Goal: Task Accomplishment & Management: Manage account settings

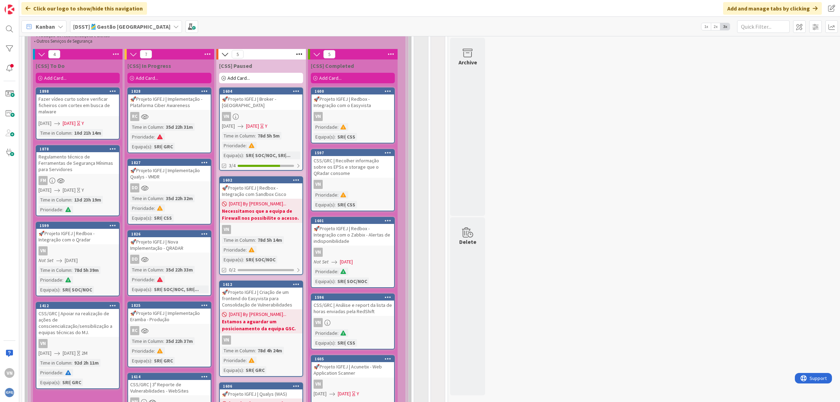
scroll to position [2269, 0]
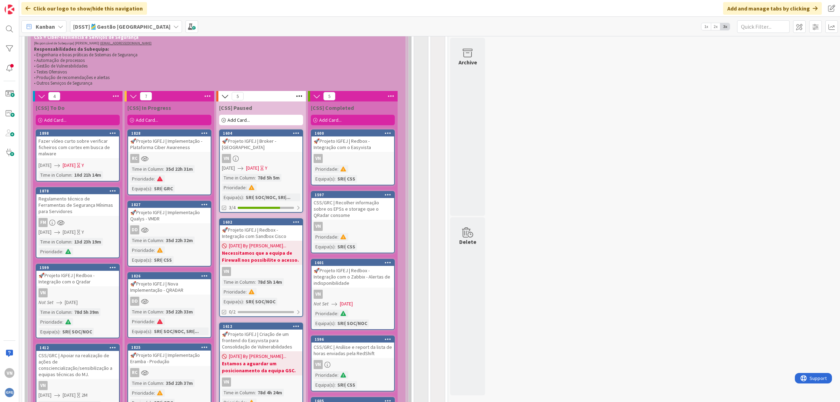
click at [172, 129] on link "1828 🚀Projeto IGFEJ | Implementação - Plataforma Ciber Awareness RC Time in Col…" at bounding box center [169, 162] width 84 height 66
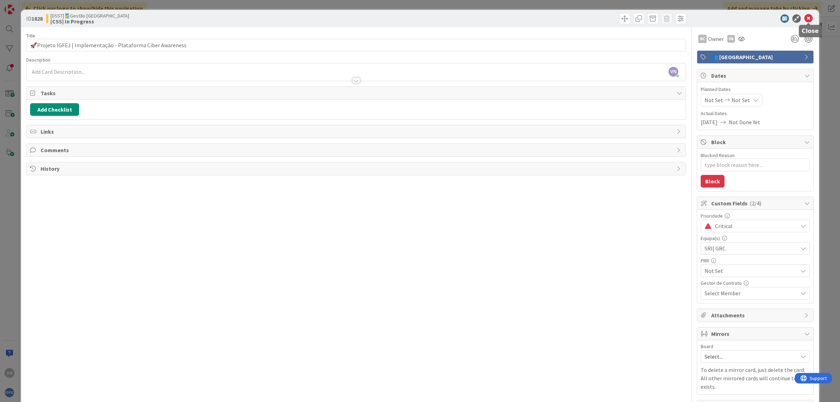
click at [809, 21] on icon at bounding box center [808, 18] width 8 height 8
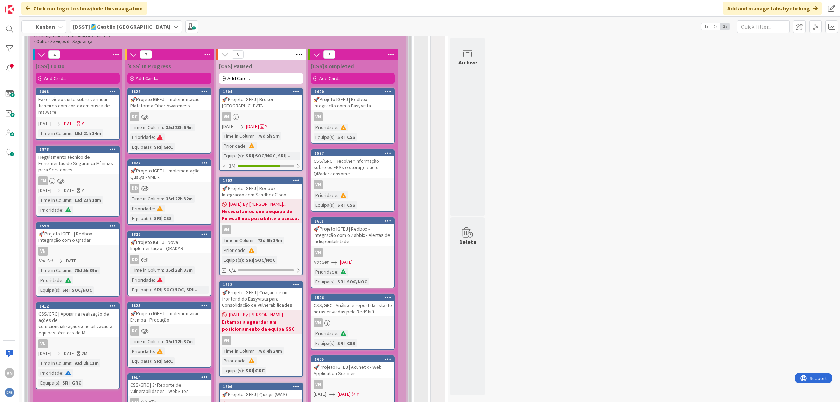
scroll to position [2311, 0]
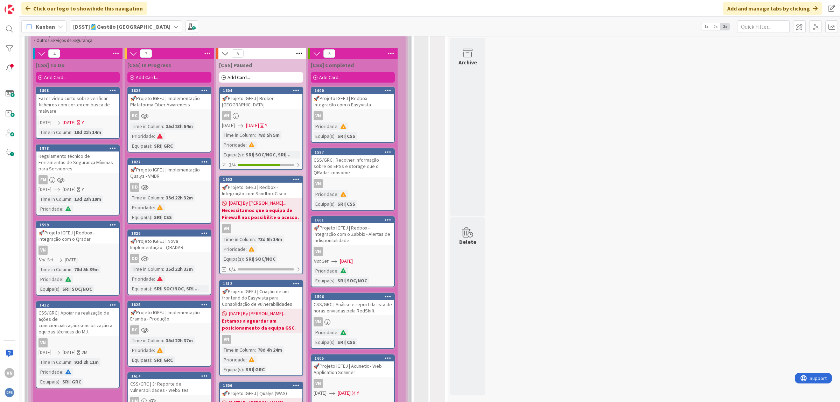
click at [70, 94] on div "Fazer vídeo curto sobre verificar ficheiros com cortex em busca de malware" at bounding box center [77, 105] width 83 height 22
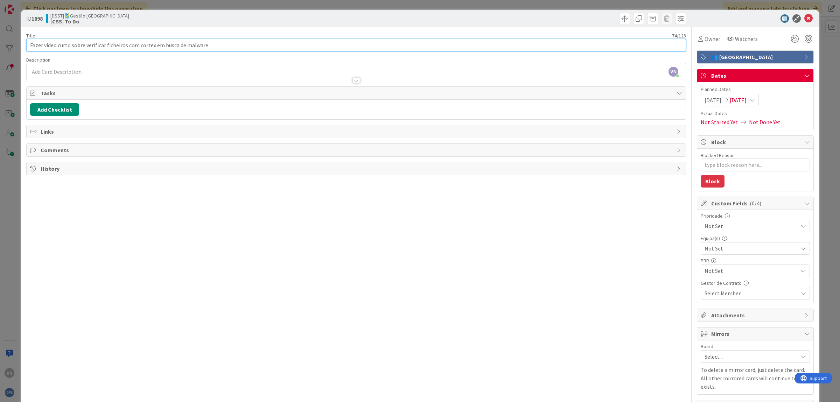
drag, startPoint x: 208, startPoint y: 42, endPoint x: 31, endPoint y: 47, distance: 177.5
click at [31, 47] on input "Fazer vídeo curto sobre verificar ficheiros com cortex em busca de malware" at bounding box center [356, 45] width 660 height 13
drag, startPoint x: 31, startPoint y: 45, endPoint x: 224, endPoint y: 54, distance: 193.0
click at [224, 51] on input "Fazer vídeo curto sobre verificar ficheiros com cortex em busca de malware" at bounding box center [356, 45] width 660 height 13
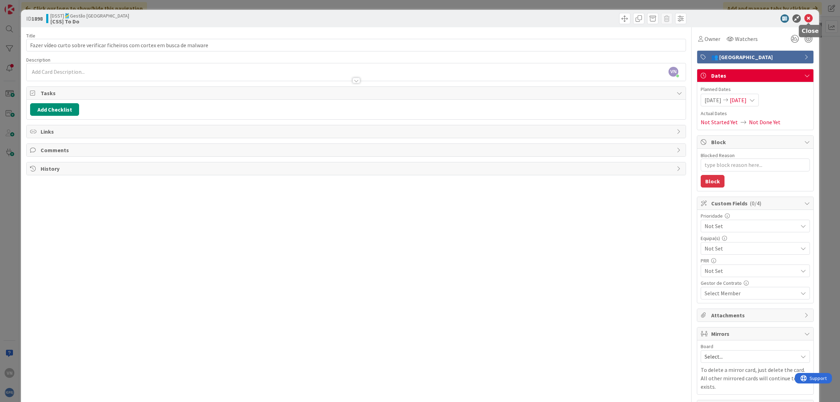
click at [808, 18] on icon at bounding box center [808, 18] width 8 height 8
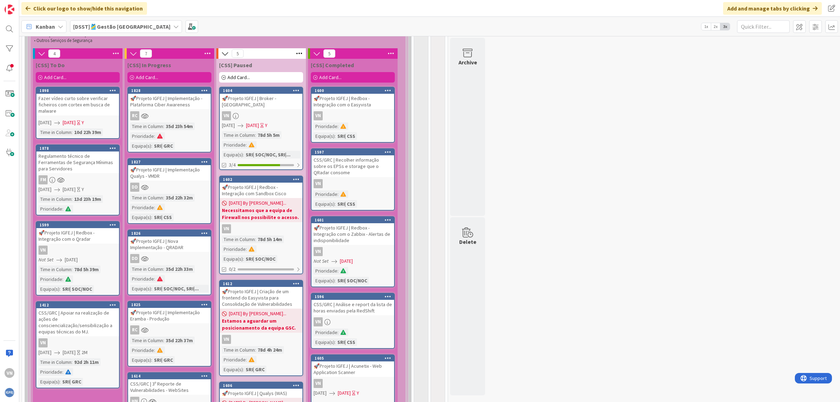
click at [68, 256] on span "[DATE]" at bounding box center [71, 259] width 13 height 7
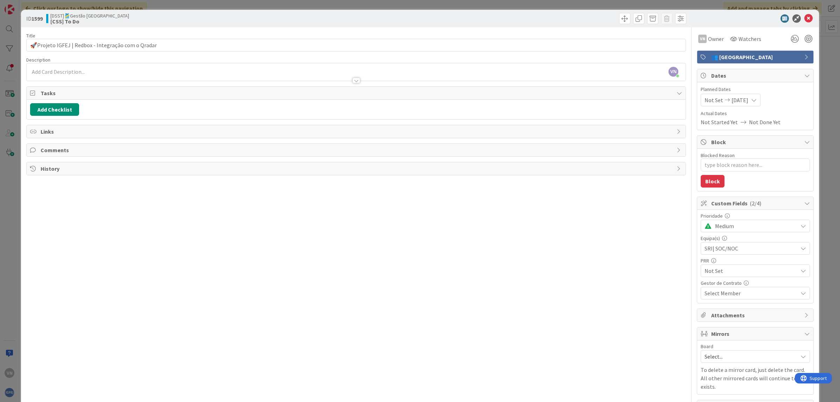
click at [735, 101] on span "[DATE]" at bounding box center [739, 100] width 17 height 8
type textarea "x"
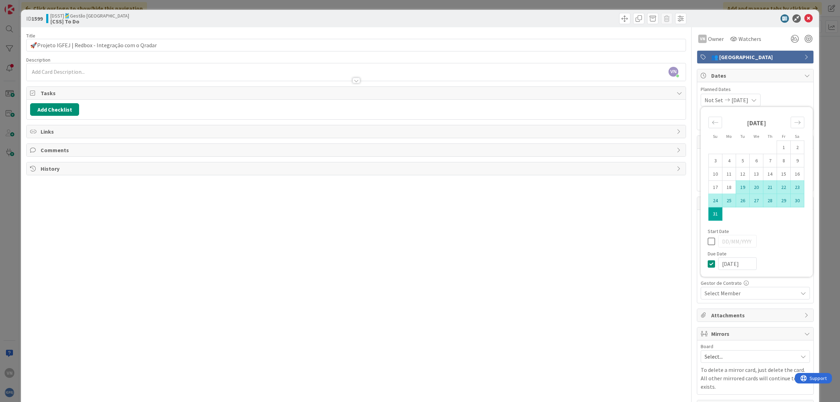
click at [742, 189] on td "19" at bounding box center [743, 187] width 14 height 13
type input "[DATE]"
click at [746, 103] on span "[DATE]" at bounding box center [738, 100] width 17 height 8
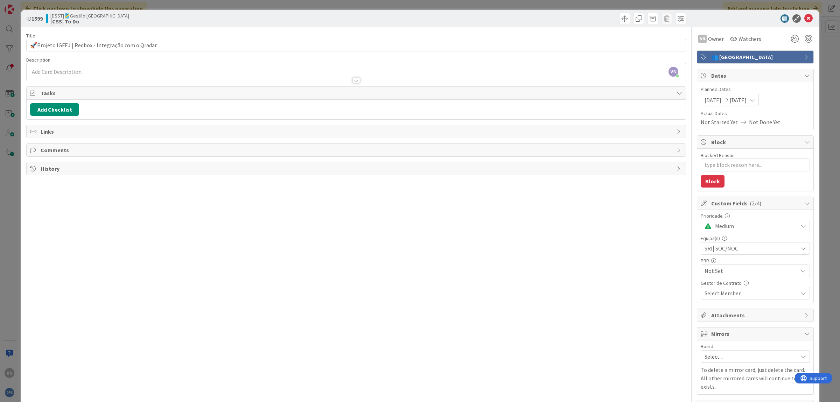
click at [759, 100] on div "[DATE] [DATE]" at bounding box center [730, 100] width 58 height 13
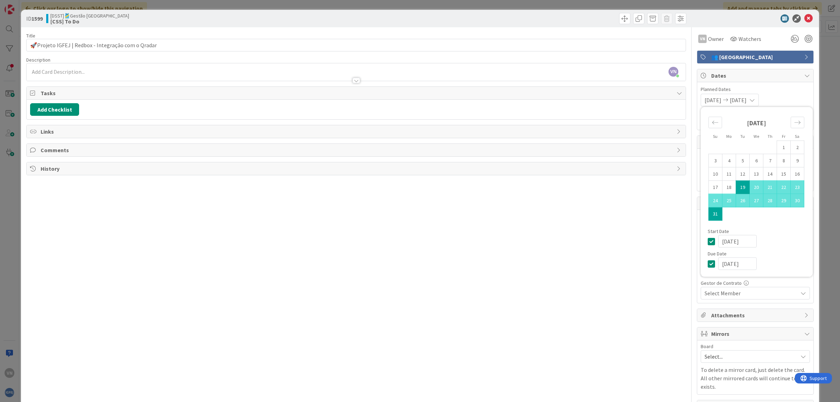
click at [759, 100] on div "[DATE] [DATE]" at bounding box center [730, 100] width 58 height 13
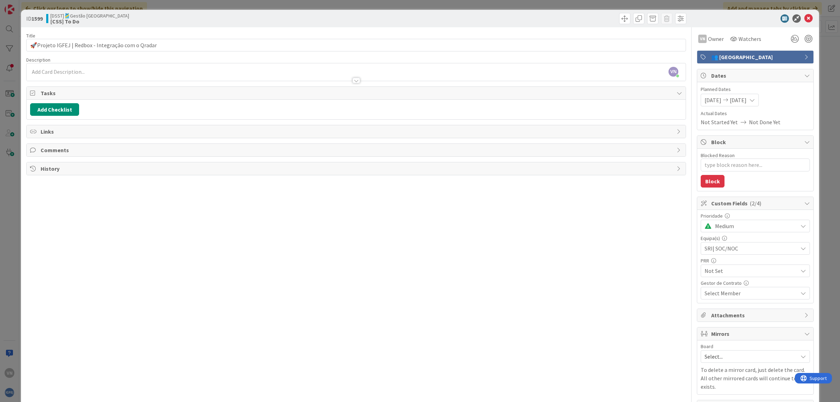
click at [778, 79] on span "Dates" at bounding box center [756, 75] width 90 height 8
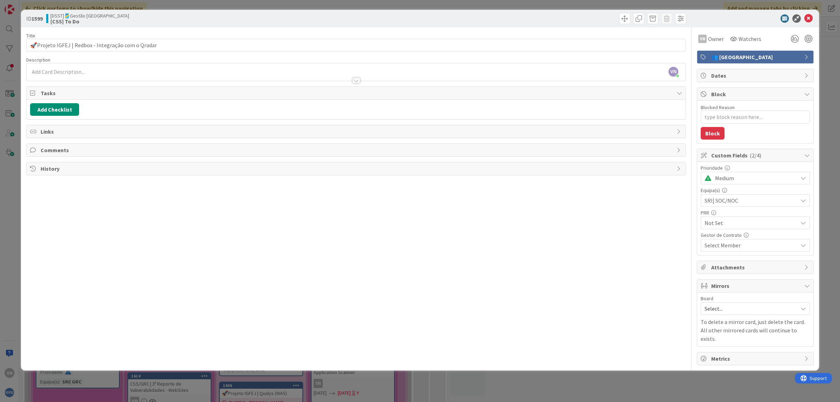
click at [725, 79] on span "Dates" at bounding box center [756, 75] width 90 height 8
type textarea "x"
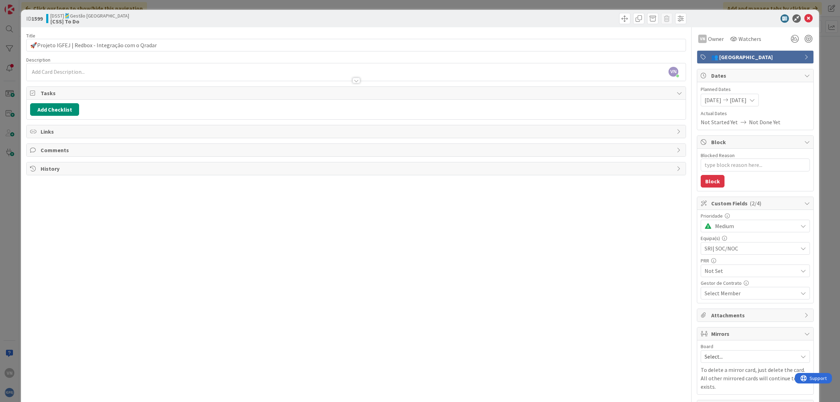
click at [725, 123] on span "Not Started Yet" at bounding box center [719, 122] width 37 height 8
click at [746, 101] on span "[DATE]" at bounding box center [738, 100] width 17 height 8
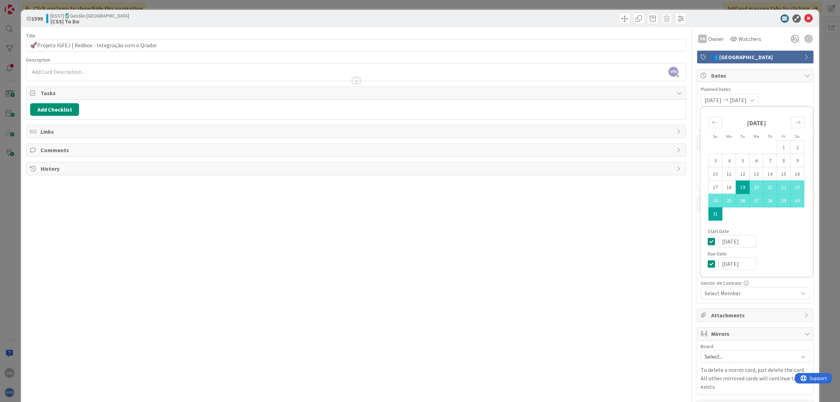
click at [597, 220] on div "Title 50 / 128 🚀Projeto IGFEJ | Redbox - Integração com o Qradar Description VN…" at bounding box center [356, 220] width 660 height 386
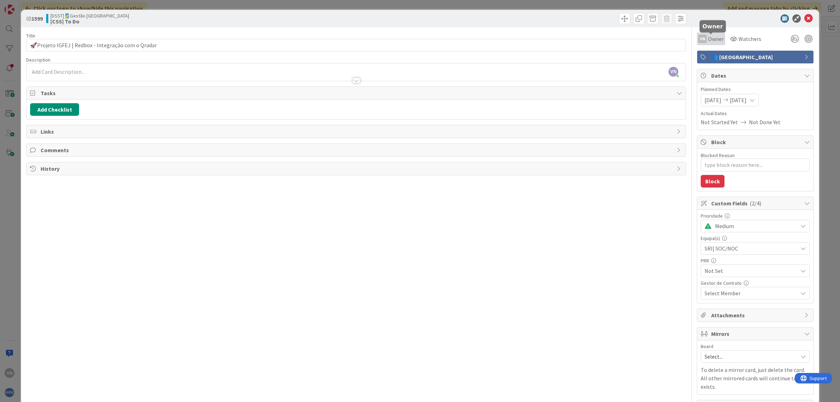
click at [714, 38] on span "Owner" at bounding box center [716, 39] width 16 height 8
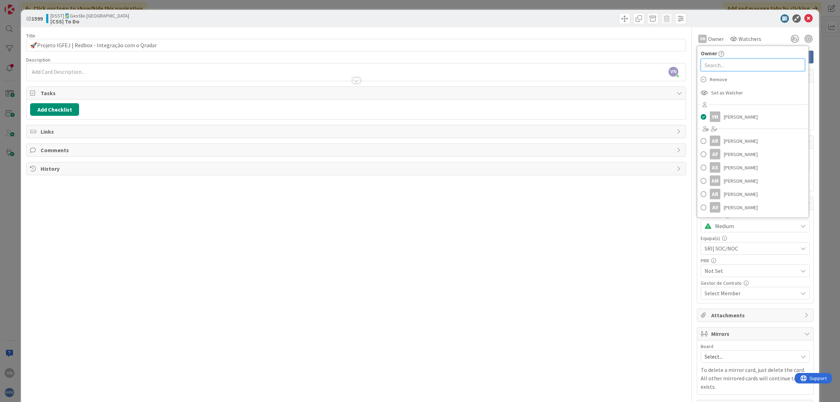
click at [731, 68] on input "text" at bounding box center [753, 65] width 104 height 13
type input "natana"
click at [739, 124] on span "[PERSON_NAME]" at bounding box center [741, 122] width 34 height 10
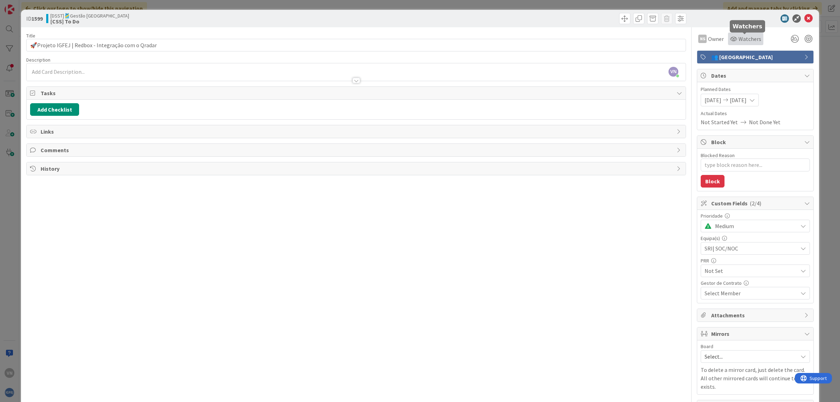
click at [741, 37] on span "Watchers" at bounding box center [749, 39] width 23 height 8
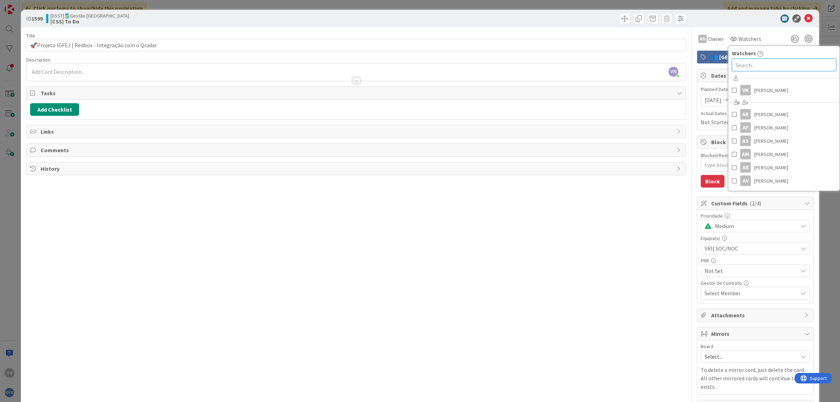
click at [744, 65] on input "text" at bounding box center [784, 65] width 104 height 13
click at [763, 91] on span "[PERSON_NAME]" at bounding box center [771, 90] width 34 height 10
click at [620, 223] on div "Title 50 / 128 🚀Projeto IGFEJ | Redbox - Integração com o Qradar Description VN…" at bounding box center [356, 220] width 660 height 386
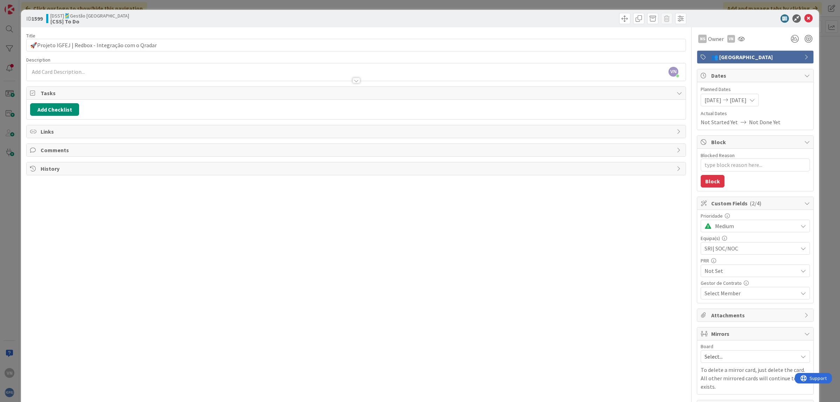
click at [761, 230] on span "Medium" at bounding box center [754, 226] width 79 height 10
click at [738, 270] on span "High" at bounding box center [764, 268] width 81 height 10
click at [743, 40] on icon at bounding box center [741, 39] width 7 height 6
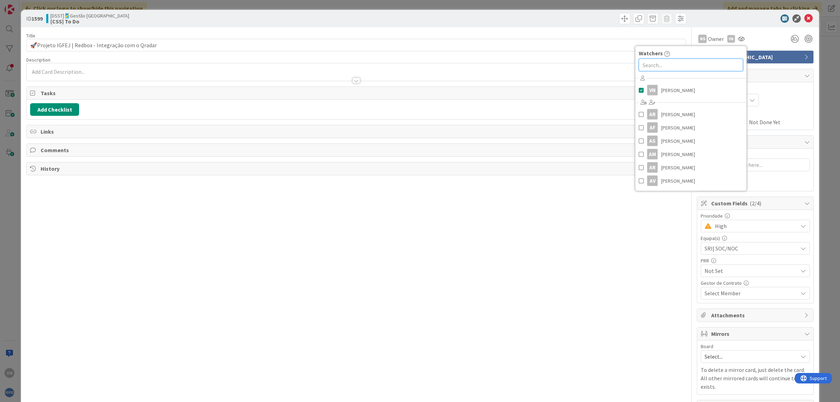
click at [677, 62] on input "text" at bounding box center [691, 65] width 104 height 13
click at [762, 34] on div "NS Owner Owner natana Remove Set as Watcher NS [PERSON_NAME] VN Watchers VN [PE…" at bounding box center [755, 39] width 117 height 13
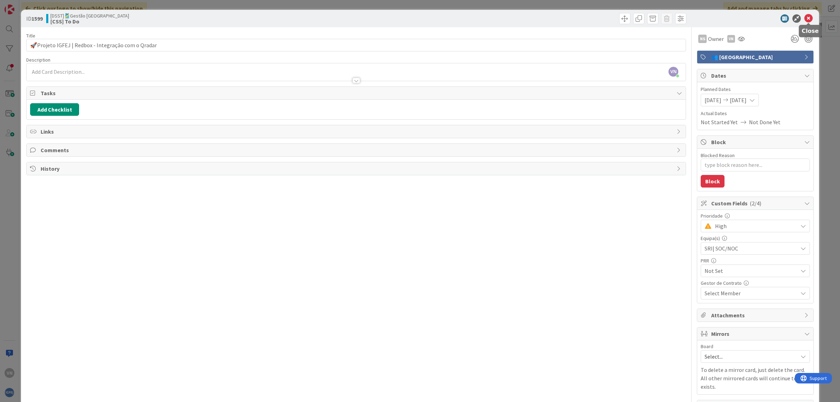
click at [809, 17] on icon at bounding box center [808, 18] width 8 height 8
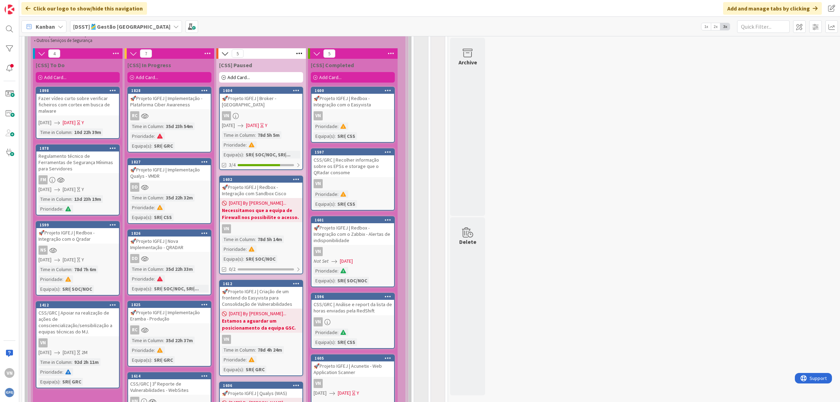
click at [76, 349] on span "[DATE]" at bounding box center [69, 352] width 13 height 7
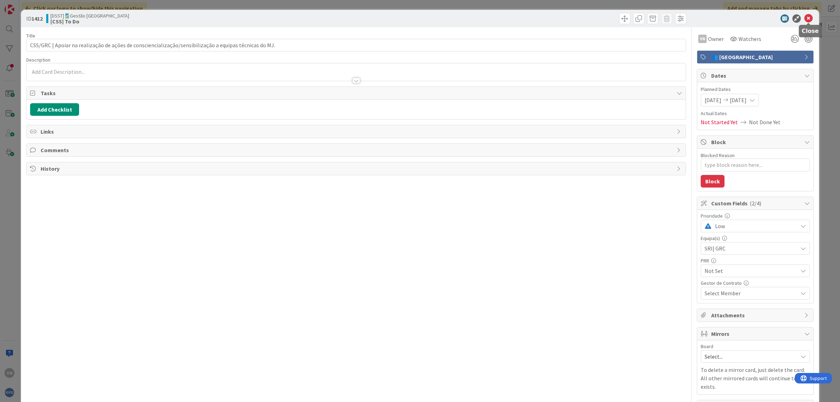
click at [807, 21] on icon at bounding box center [808, 18] width 8 height 8
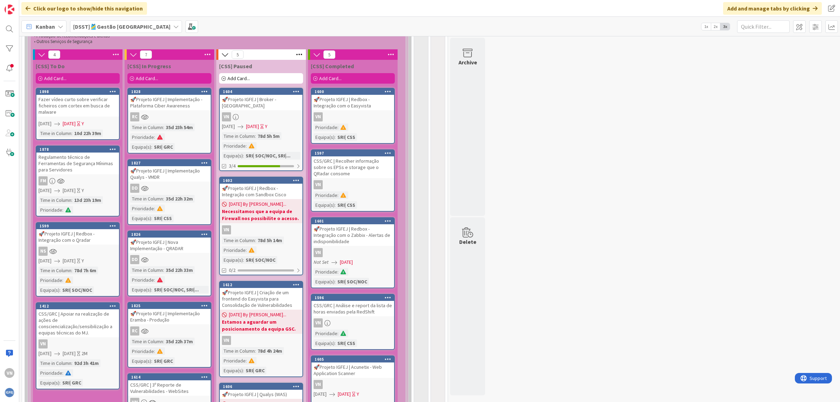
scroll to position [2311, 0]
click at [177, 183] on div "DD" at bounding box center [169, 187] width 83 height 9
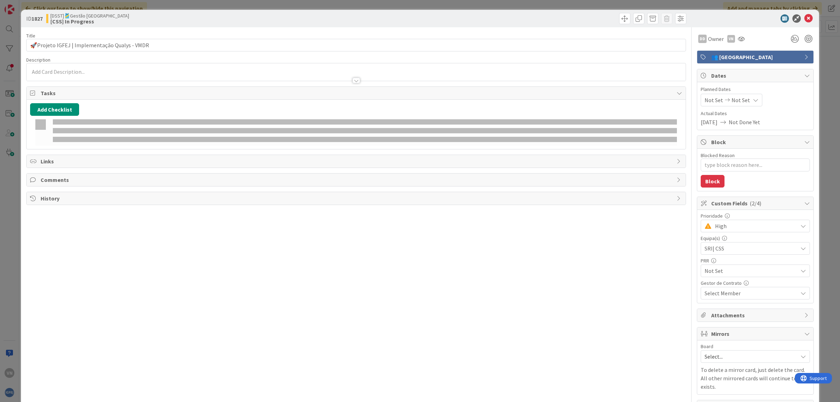
type textarea "x"
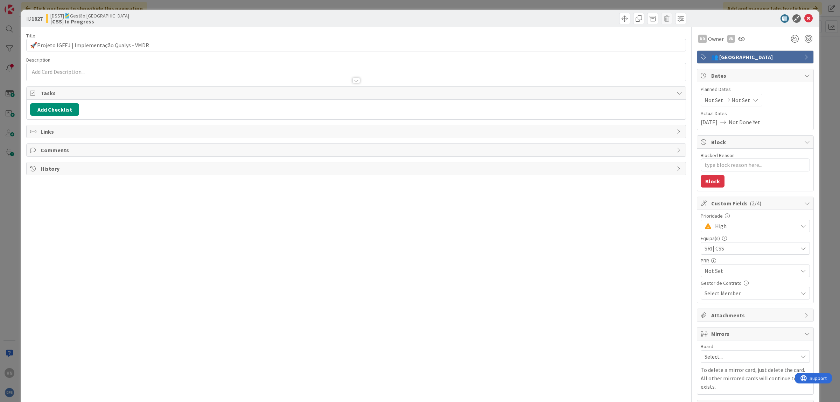
click at [734, 103] on span "Not Set" at bounding box center [740, 100] width 19 height 8
click at [716, 124] on icon "Move backward to switch to the previous month." at bounding box center [715, 122] width 7 height 7
click at [745, 148] on td "1" at bounding box center [743, 147] width 14 height 13
type input "[DATE]"
type textarea "x"
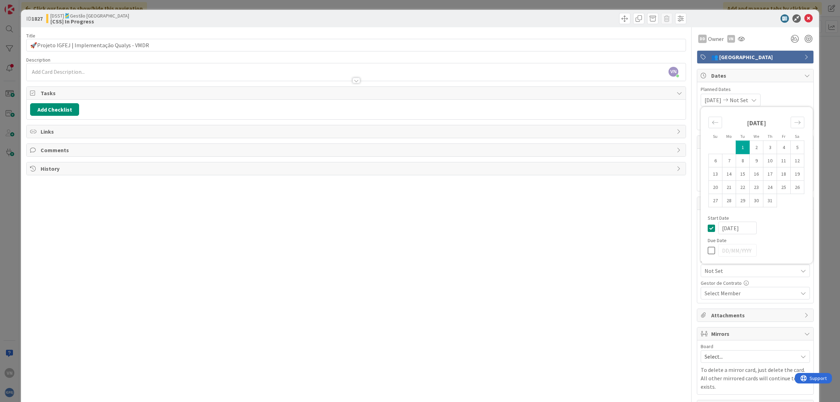
click at [757, 101] on icon at bounding box center [754, 100] width 6 height 6
click at [797, 123] on icon "Move forward to switch to the next month." at bounding box center [797, 122] width 6 height 3
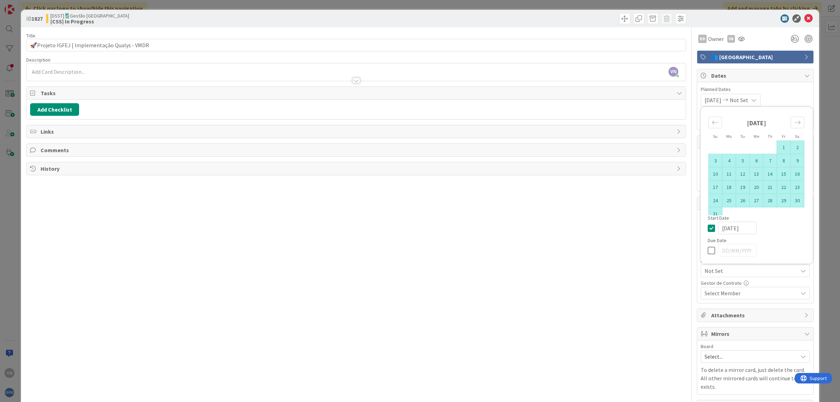
click at [715, 212] on td "31" at bounding box center [716, 213] width 14 height 13
type input "[DATE]"
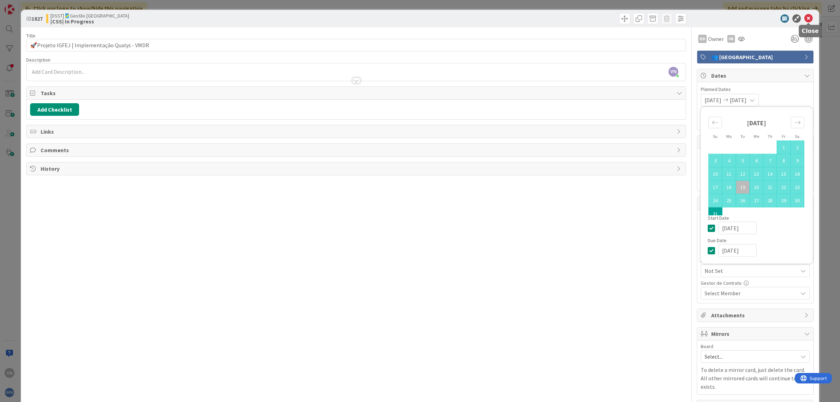
click at [809, 18] on icon at bounding box center [808, 18] width 8 height 8
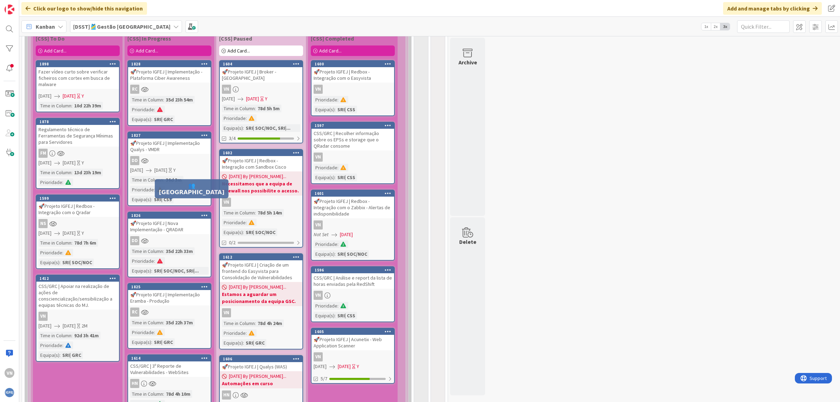
scroll to position [2353, 0]
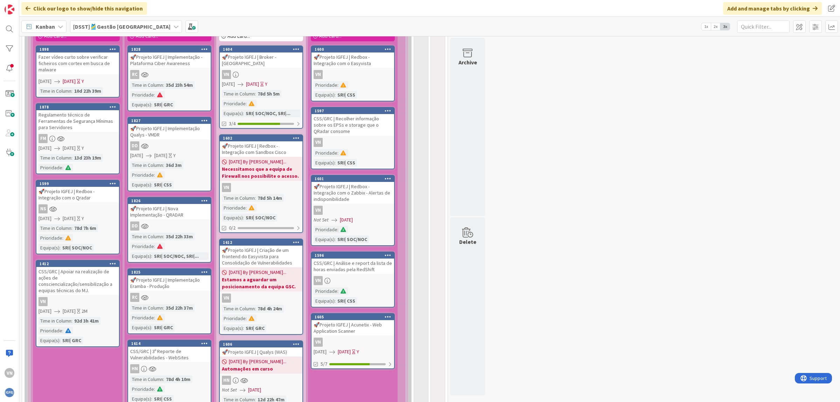
click at [189, 222] on div "DD" at bounding box center [169, 226] width 83 height 9
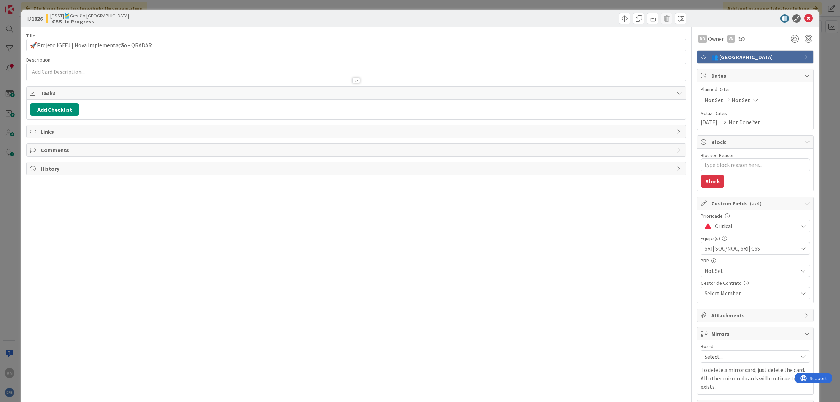
type textarea "x"
click at [741, 101] on span "Not Set" at bounding box center [740, 100] width 19 height 8
click at [717, 126] on icon "Move backward to switch to the previous month." at bounding box center [715, 122] width 7 height 7
click at [715, 146] on td "1" at bounding box center [716, 147] width 14 height 13
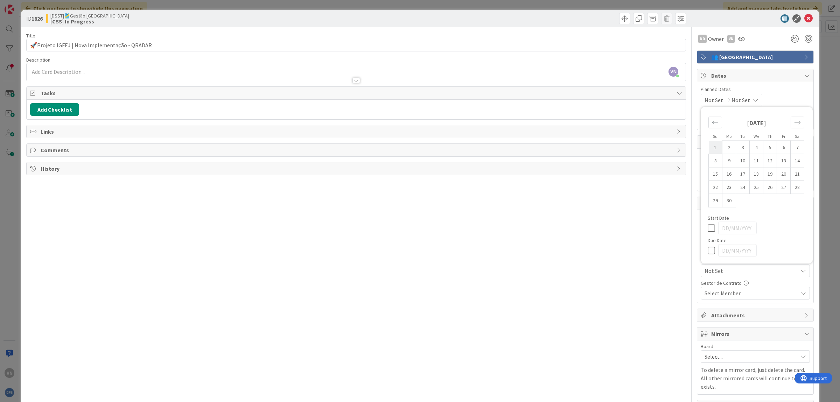
type input "[DATE]"
type textarea "x"
click at [759, 103] on div "[DATE] Not Set" at bounding box center [731, 100] width 60 height 13
click at [801, 124] on div "Move forward to switch to the next month." at bounding box center [798, 123] width 14 height 12
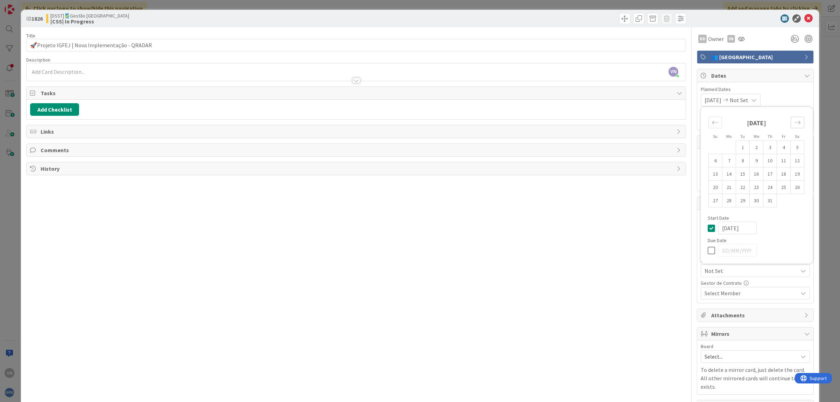
click at [798, 121] on icon "Move forward to switch to the next month." at bounding box center [797, 122] width 7 height 7
click at [719, 121] on div "Move backward to switch to the previous month." at bounding box center [715, 123] width 14 height 12
click at [796, 125] on icon "Move forward to switch to the next month." at bounding box center [797, 122] width 7 height 7
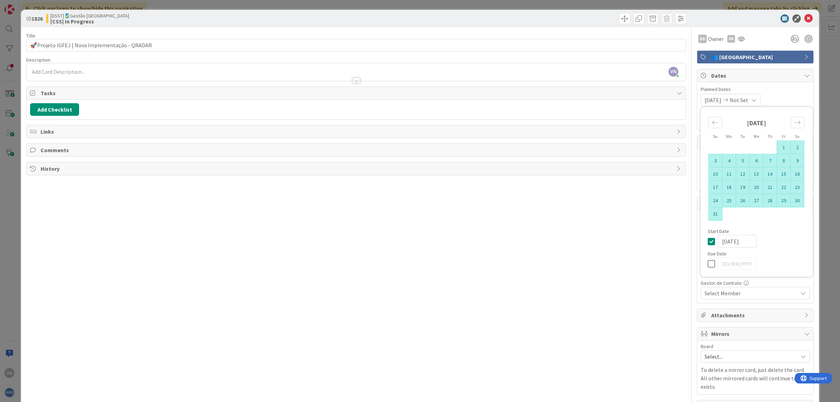
click at [715, 215] on td "31" at bounding box center [716, 213] width 14 height 13
type input "[DATE]"
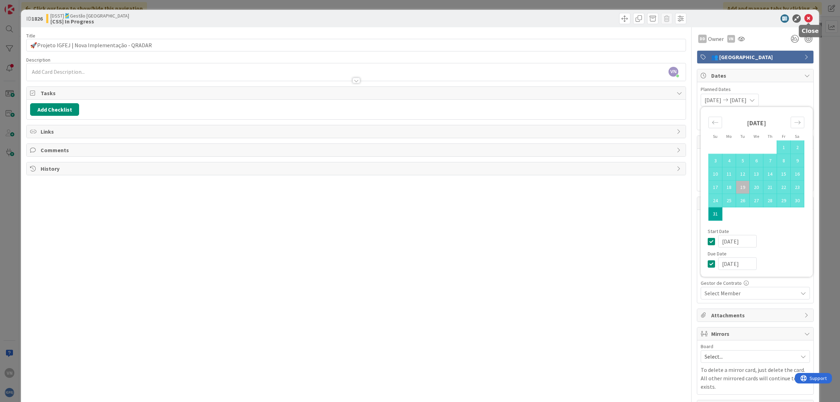
click at [808, 19] on icon at bounding box center [808, 18] width 8 height 8
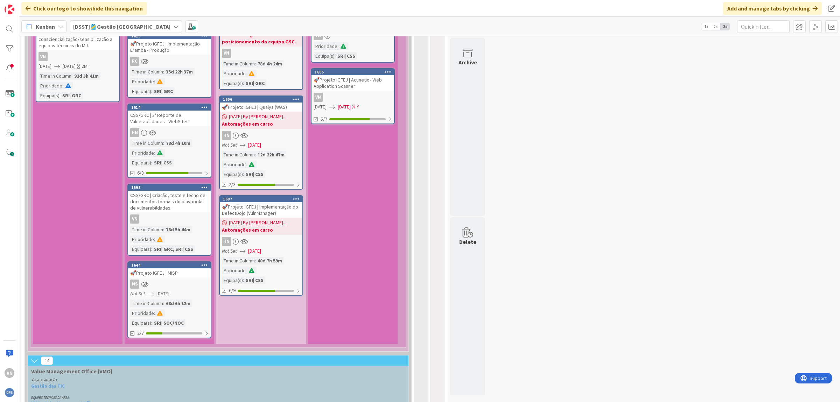
scroll to position [2603, 0]
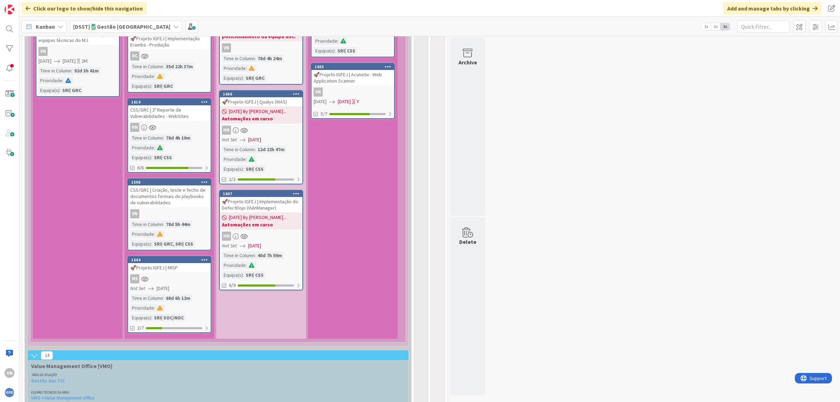
click at [183, 185] on div "CSS/GRC | Criação, teste e fecho de documentos formais do playbooks de vulnerab…" at bounding box center [169, 196] width 83 height 22
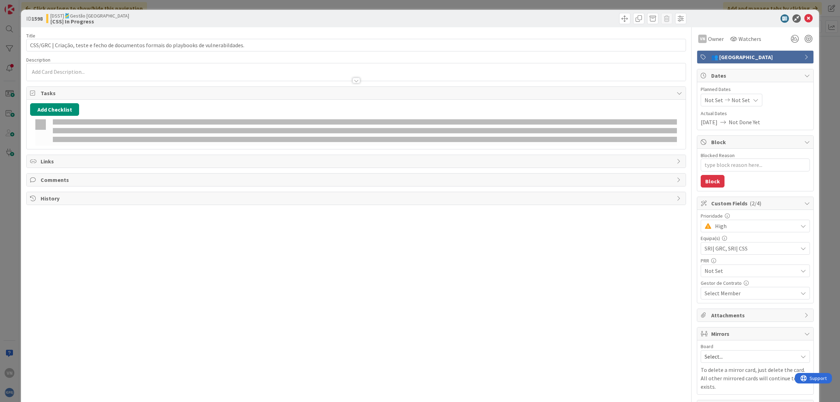
type textarea "x"
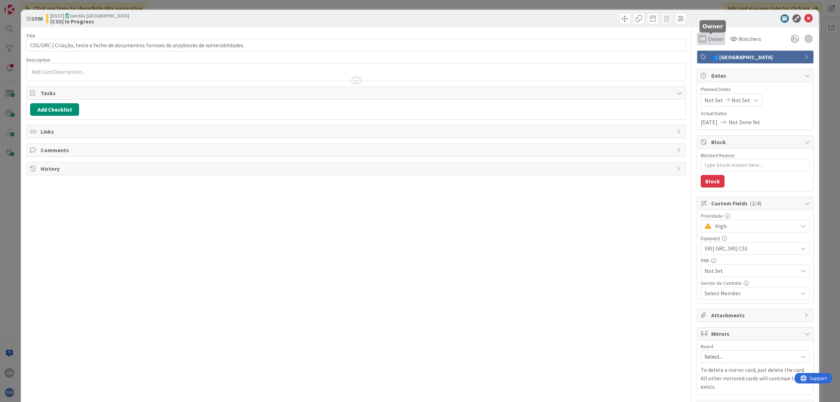
click at [716, 38] on span "Owner" at bounding box center [716, 39] width 16 height 8
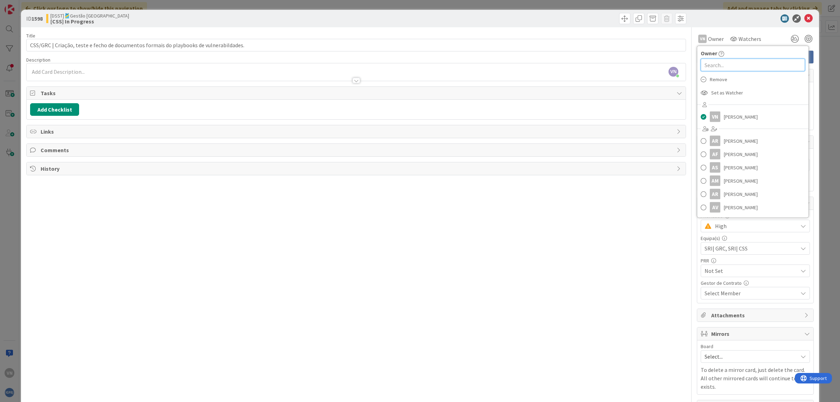
click at [721, 67] on input "text" at bounding box center [753, 65] width 104 height 13
click at [707, 66] on input "´hugo" at bounding box center [753, 65] width 104 height 13
type input "[PERSON_NAME]"
click at [704, 121] on span at bounding box center [704, 122] width 6 height 10
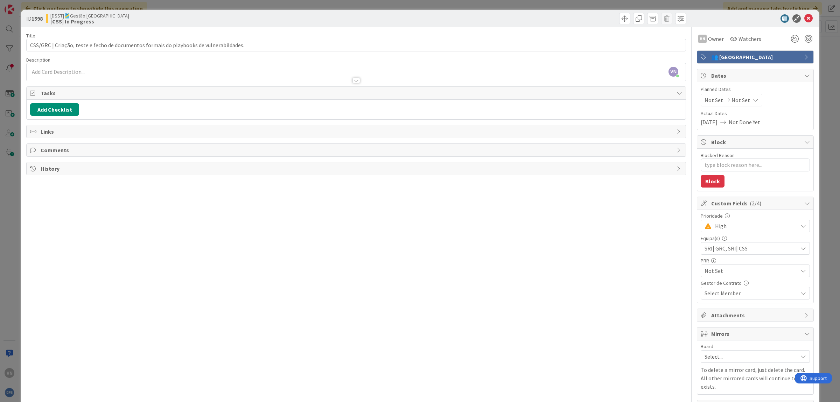
type textarea "x"
click at [742, 38] on span "Watchers" at bounding box center [749, 39] width 23 height 8
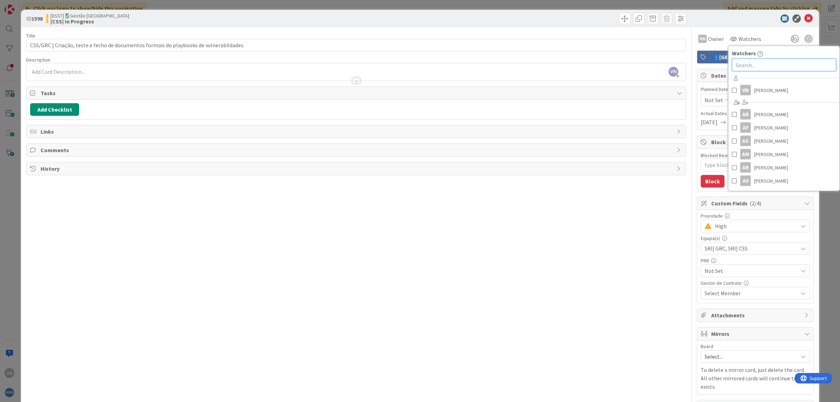
click at [751, 66] on input "text" at bounding box center [784, 65] width 104 height 13
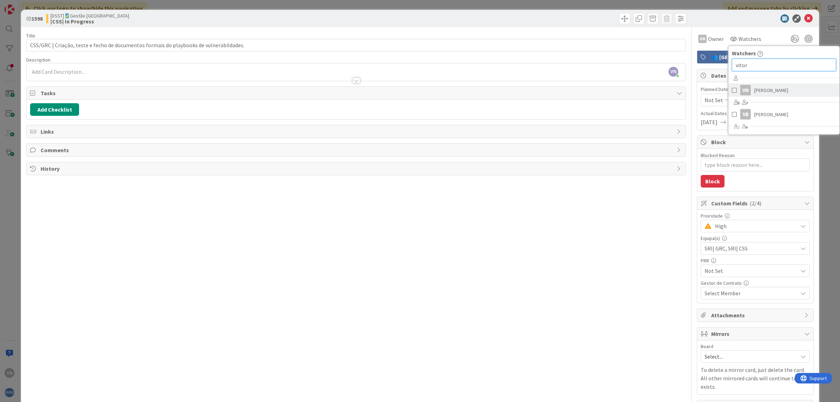
type input "vitor"
click at [735, 91] on span at bounding box center [734, 90] width 5 height 10
type textarea "x"
click at [763, 33] on div "HN Owner Owner hugo Remove Set as Watcher HN [PERSON_NAME] HV [PERSON_NAME] VN …" at bounding box center [755, 39] width 117 height 13
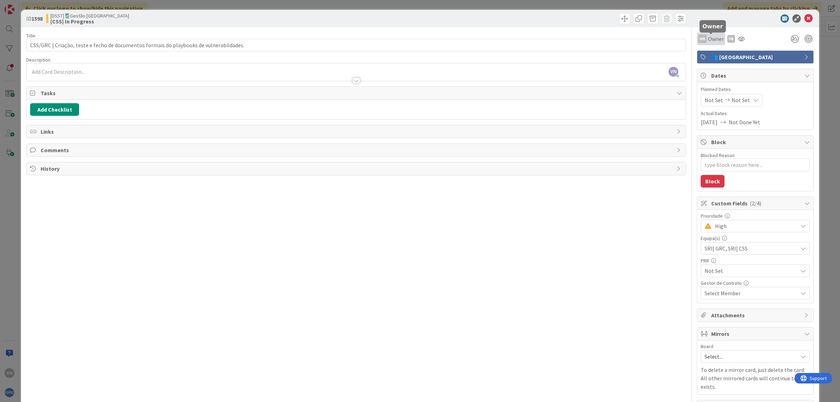
click at [713, 37] on span "Owner" at bounding box center [716, 39] width 16 height 8
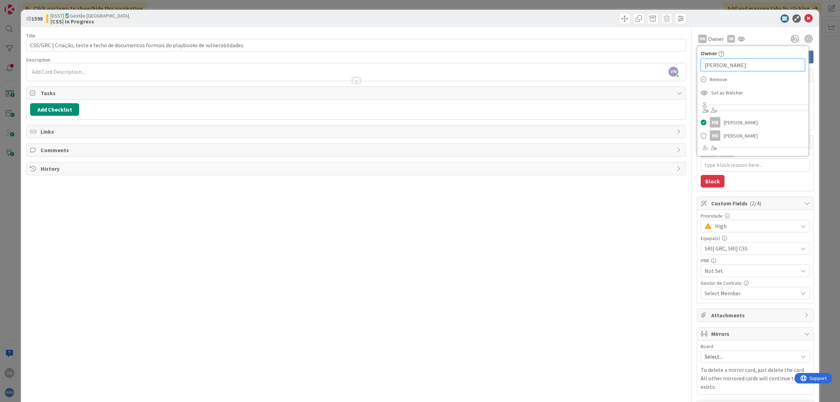
click at [722, 65] on input "[PERSON_NAME]" at bounding box center [753, 65] width 104 height 13
type input "vitor"
click at [706, 117] on span at bounding box center [704, 117] width 6 height 10
type textarea "x"
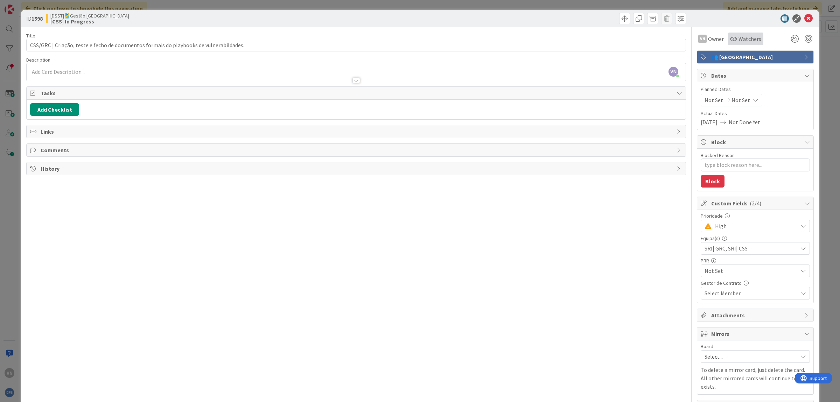
click at [750, 43] on div "Watchers" at bounding box center [745, 39] width 35 height 13
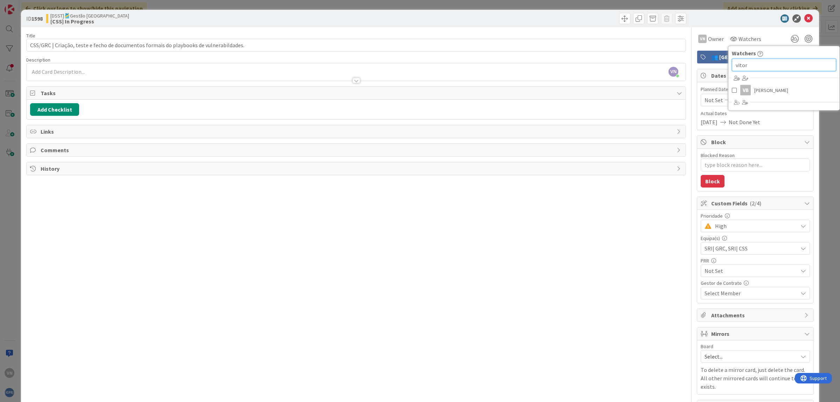
click at [764, 65] on input "vitor" at bounding box center [784, 65] width 104 height 13
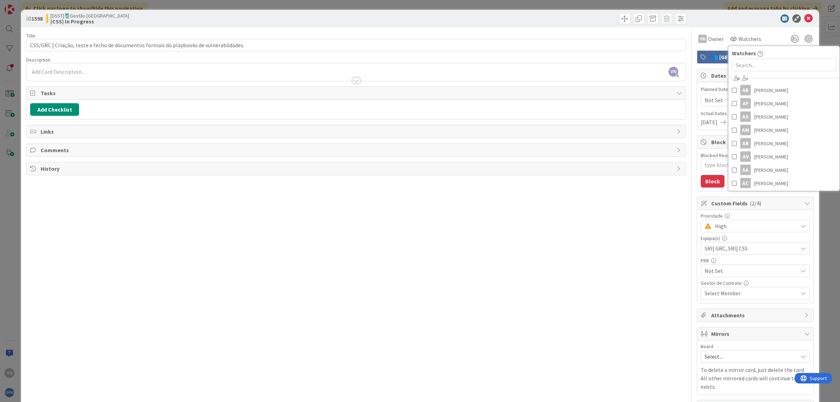
click at [482, 286] on div "Title 87 / 128 CSS/GRC | Criação, teste e fecho de documentos formais do playbo…" at bounding box center [356, 220] width 660 height 386
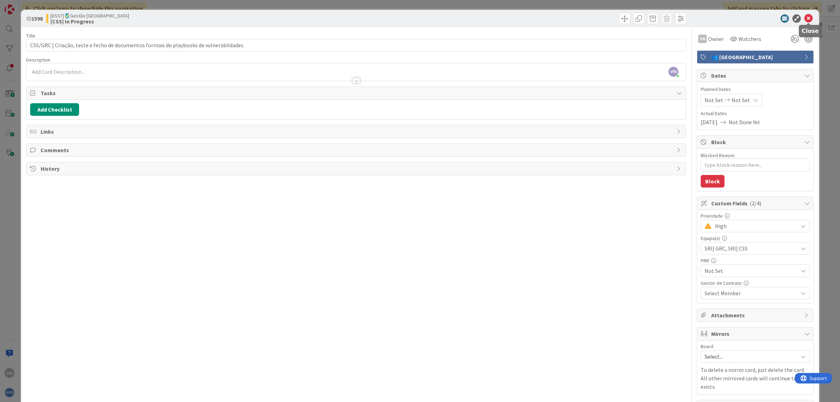
click at [808, 18] on icon at bounding box center [808, 18] width 8 height 8
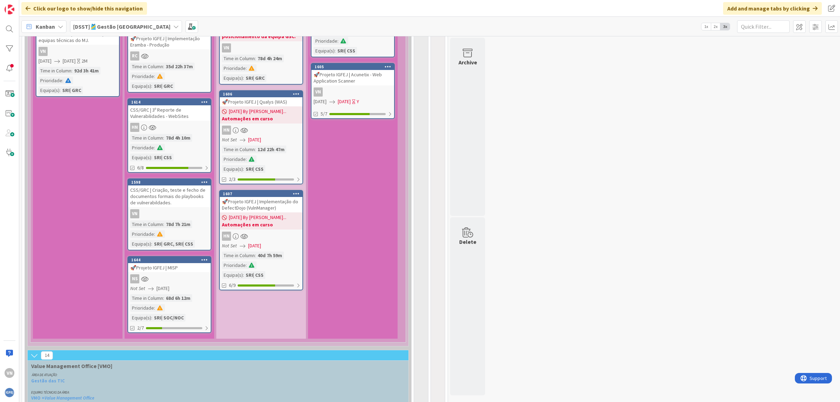
click at [169, 285] on span "[DATE]" at bounding box center [162, 288] width 13 height 7
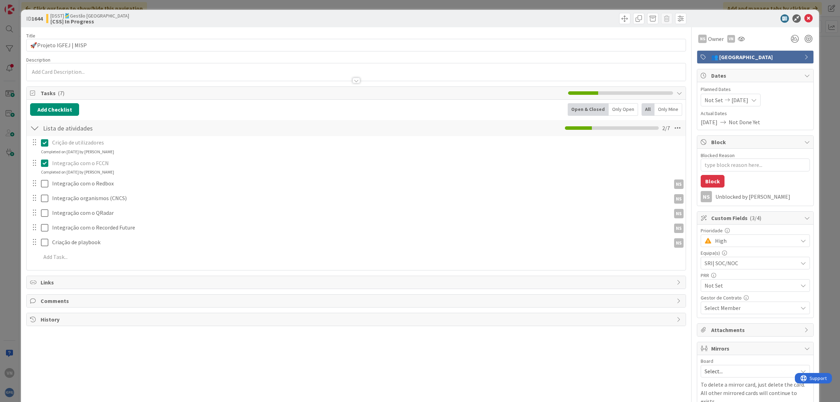
type textarea "x"
click at [737, 101] on span "[DATE]" at bounding box center [739, 100] width 17 height 8
click at [715, 124] on icon "Move backward to switch to the previous month." at bounding box center [715, 122] width 7 height 7
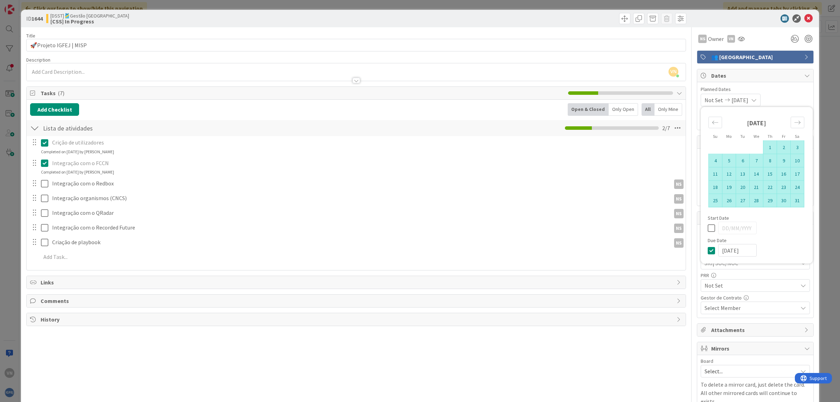
click at [770, 148] on td "1" at bounding box center [770, 147] width 14 height 13
type input "[DATE]"
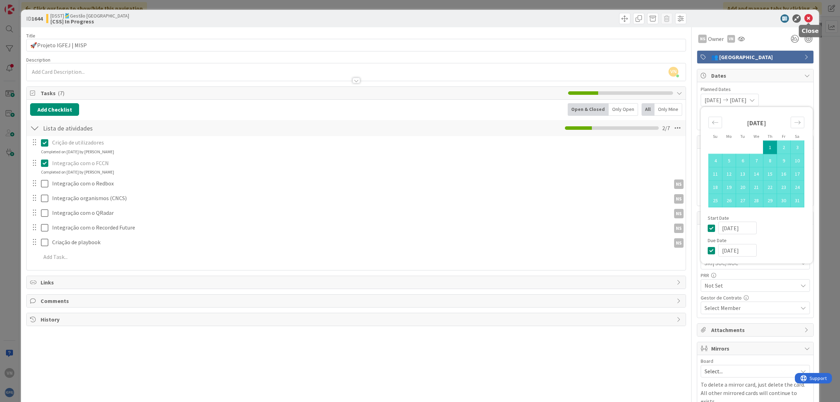
click at [808, 15] on icon at bounding box center [808, 18] width 8 height 8
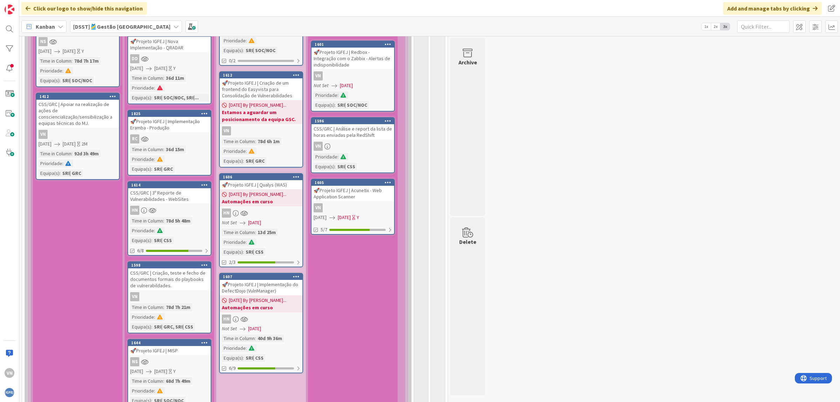
scroll to position [2520, 0]
click at [261, 325] on span "[DATE]" at bounding box center [254, 328] width 13 height 7
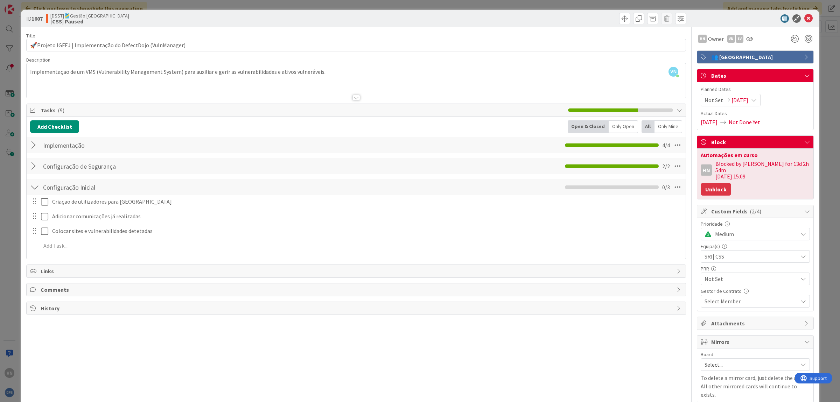
click at [719, 185] on button "Unblock" at bounding box center [716, 189] width 30 height 13
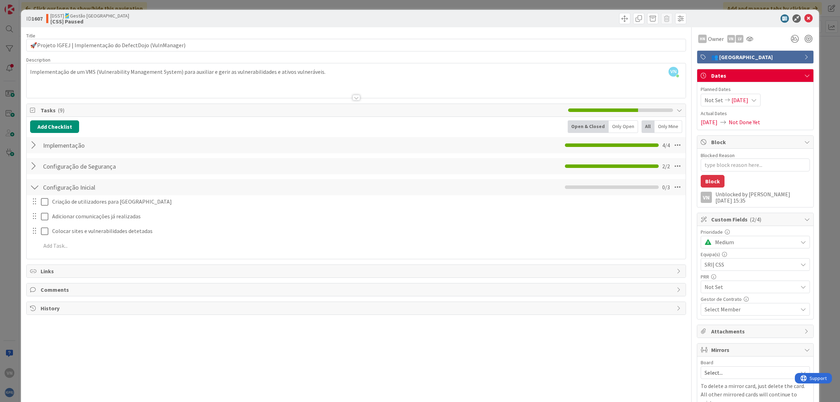
type textarea "x"
click at [721, 104] on span "Not Set" at bounding box center [713, 100] width 19 height 8
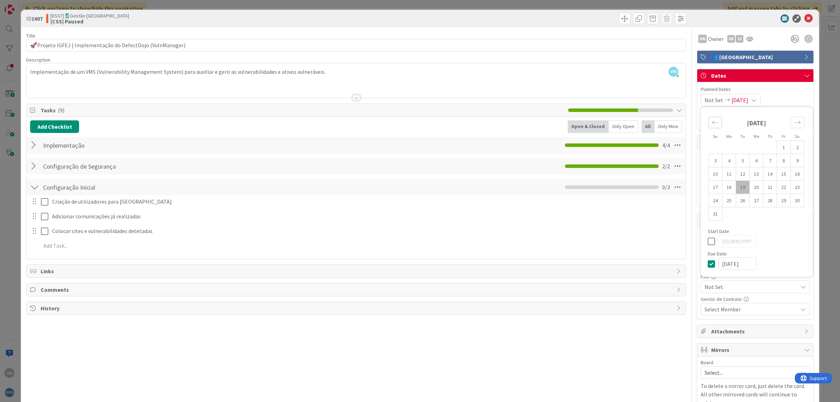
click at [714, 125] on icon "Move backward to switch to the previous month." at bounding box center [715, 122] width 7 height 7
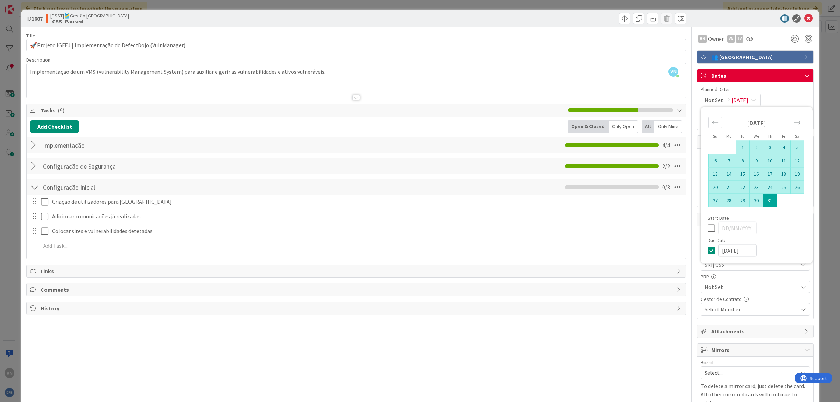
click at [742, 145] on td "1" at bounding box center [743, 147] width 14 height 13
type input "[DATE]"
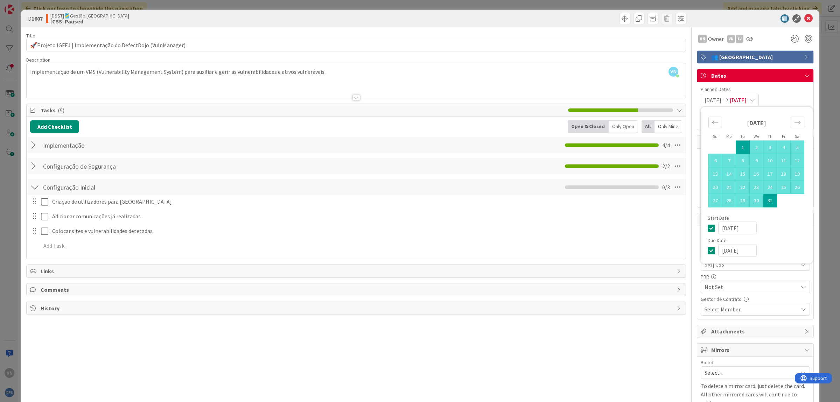
click at [802, 90] on span "Planned Dates" at bounding box center [755, 89] width 109 height 7
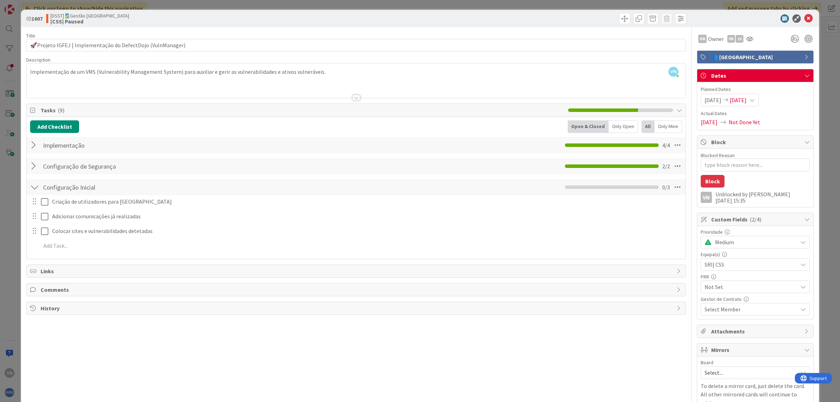
click at [759, 101] on div "[DATE] [DATE]" at bounding box center [730, 100] width 58 height 13
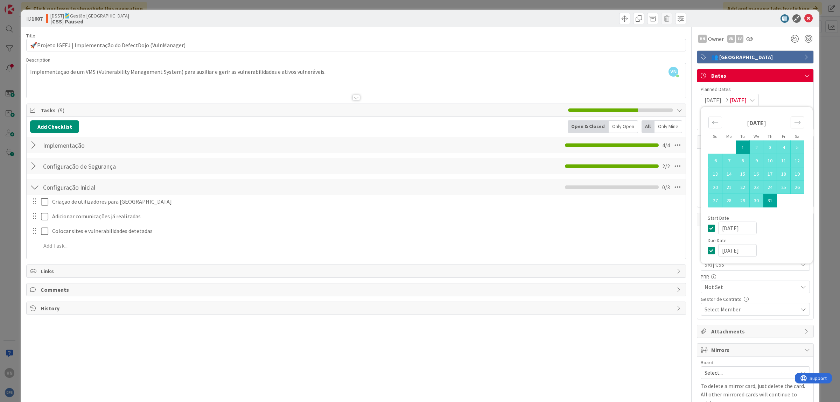
click at [795, 122] on icon "Move forward to switch to the next month." at bounding box center [797, 122] width 7 height 7
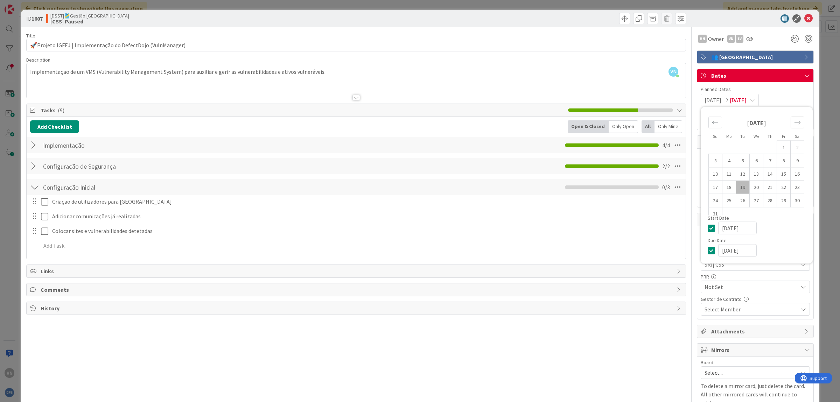
click at [799, 122] on icon "Move forward to switch to the next month." at bounding box center [797, 122] width 7 height 7
type textarea "x"
click at [741, 199] on td "30" at bounding box center [743, 200] width 14 height 13
type input "[DATE]"
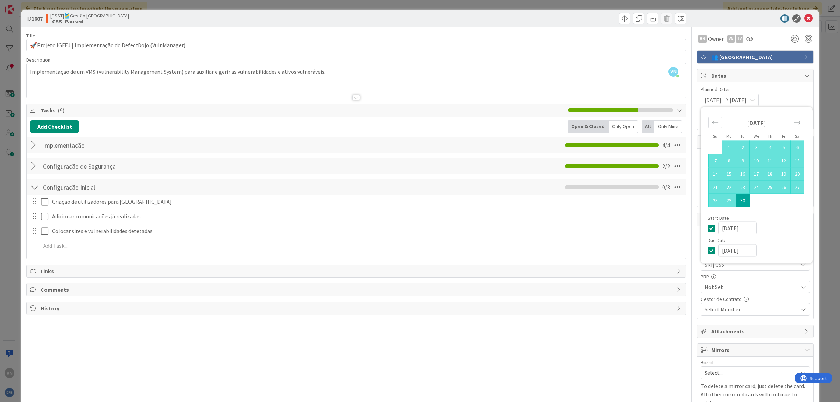
click at [778, 220] on div "Start Date" at bounding box center [757, 218] width 98 height 5
click at [809, 16] on icon at bounding box center [808, 18] width 8 height 8
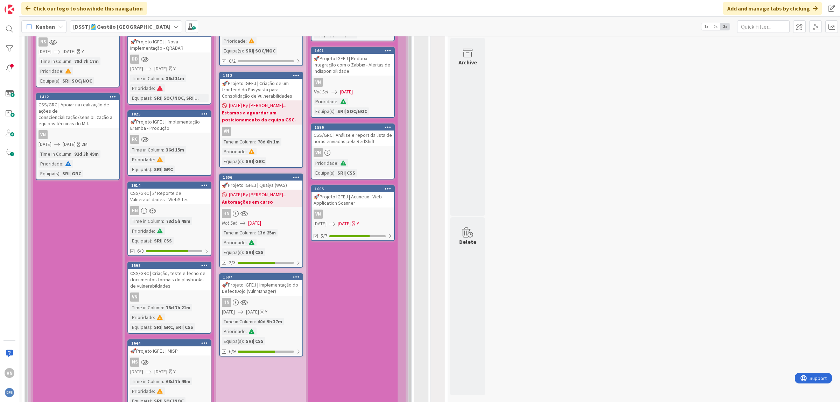
click at [289, 190] on div "[DATE] By [PERSON_NAME]... Automações em curso" at bounding box center [261, 198] width 83 height 17
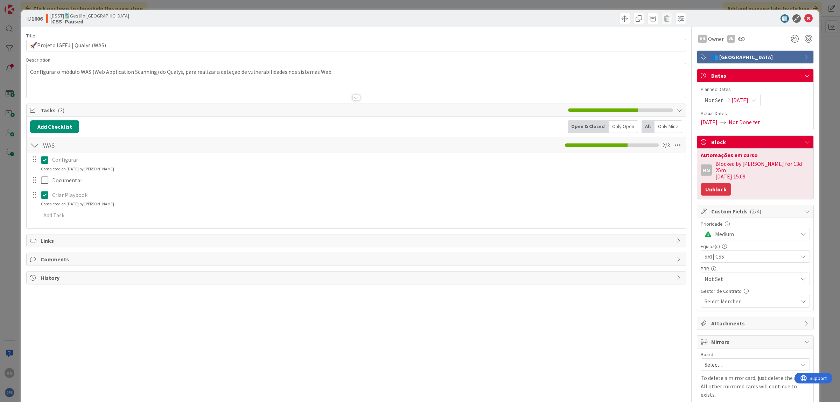
click at [724, 183] on button "Unblock" at bounding box center [716, 189] width 30 height 13
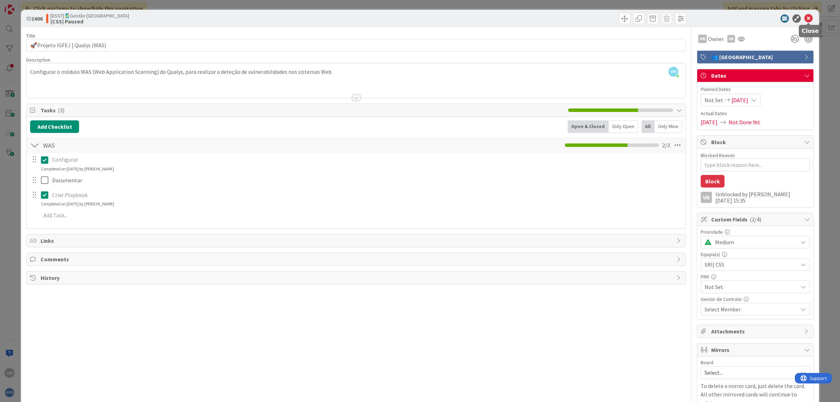
click at [805, 17] on icon at bounding box center [808, 18] width 8 height 8
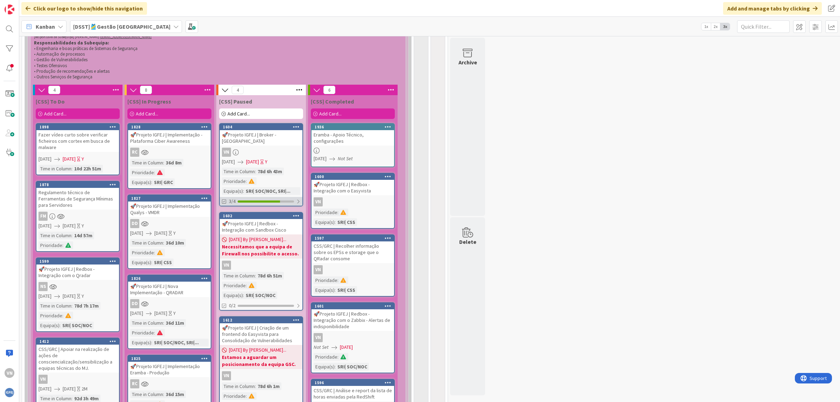
scroll to position [2275, 0]
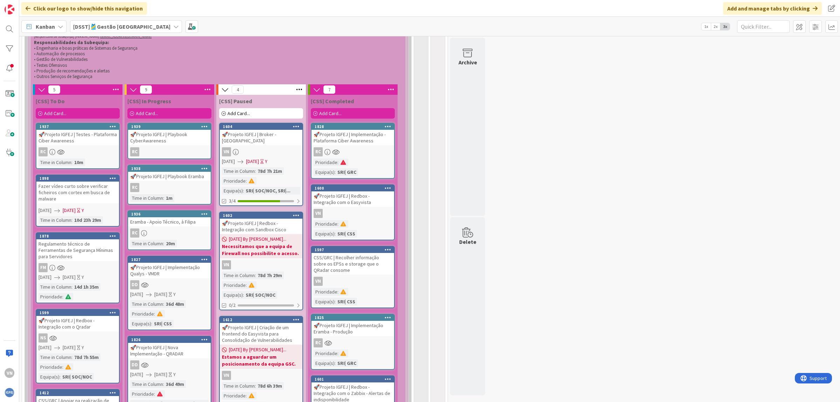
click at [156, 229] on div "RC" at bounding box center [169, 233] width 83 height 9
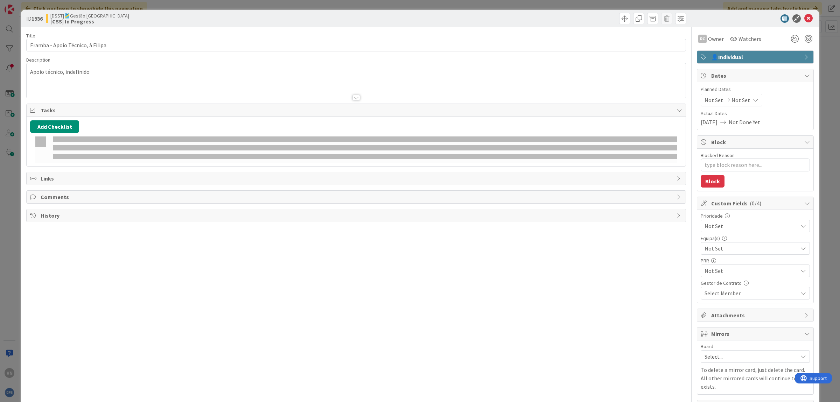
type textarea "x"
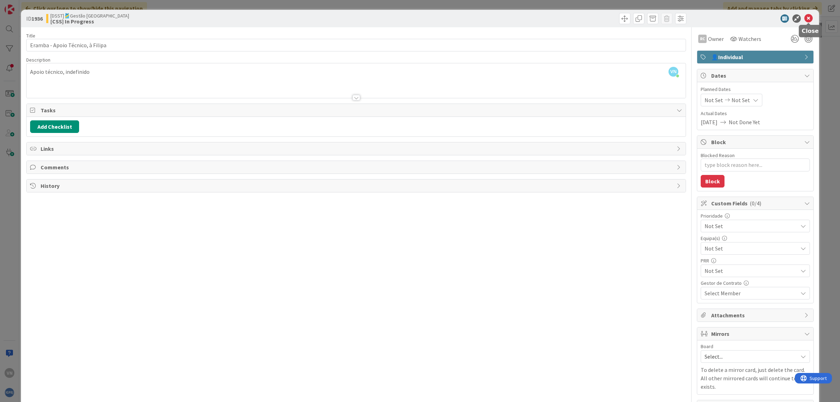
click at [808, 16] on icon at bounding box center [808, 18] width 8 height 8
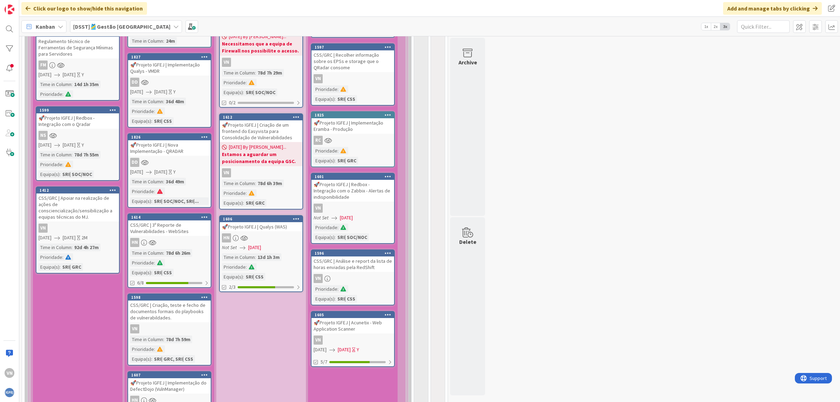
scroll to position [2473, 0]
